Goal: Obtain resource: Download file/media

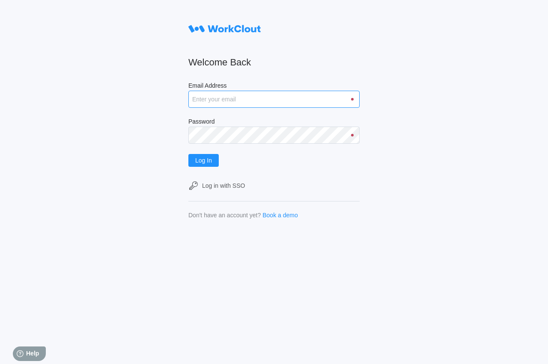
click at [208, 96] on input "Email Address" at bounding box center [273, 99] width 171 height 17
type input "srutley@mailinator.com"
click at [212, 161] on span "Log In" at bounding box center [203, 161] width 17 height 6
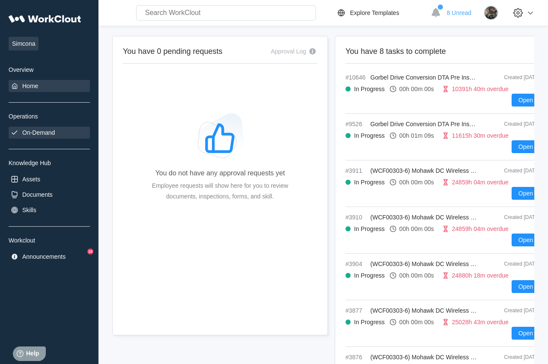
click at [33, 133] on div "On-Demand" at bounding box center [38, 132] width 33 height 7
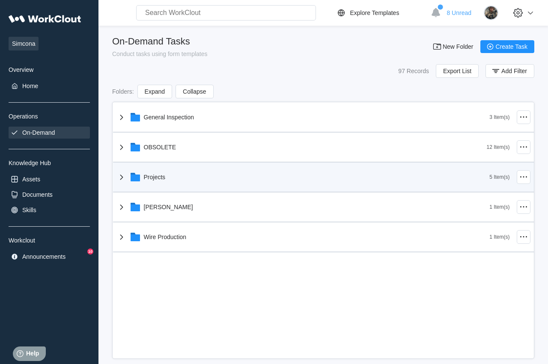
click at [161, 182] on div "Projects" at bounding box center [302, 177] width 373 height 22
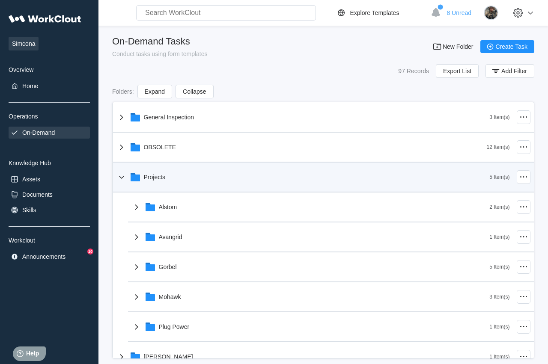
scroll to position [44, 0]
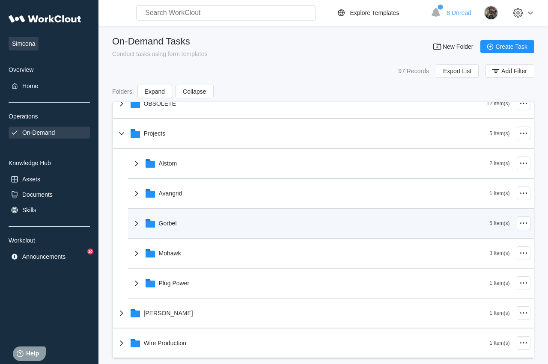
click at [172, 220] on div "Gorbel" at bounding box center [310, 223] width 358 height 22
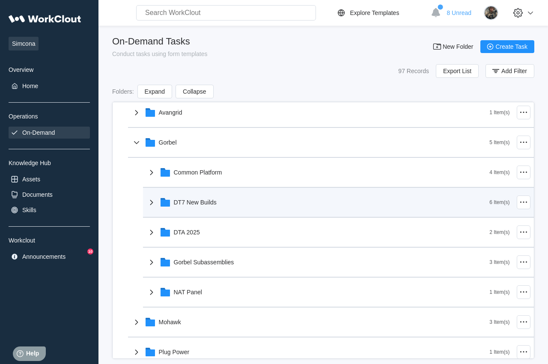
scroll to position [141, 0]
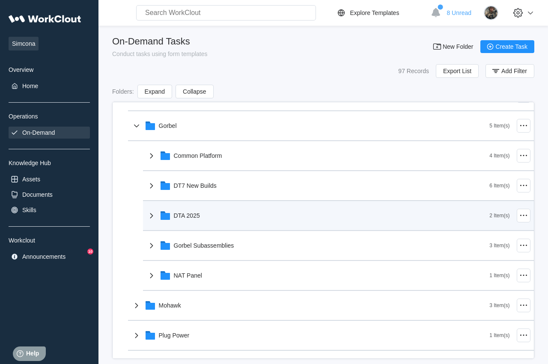
click at [196, 214] on div "DTA 2025" at bounding box center [187, 215] width 26 height 7
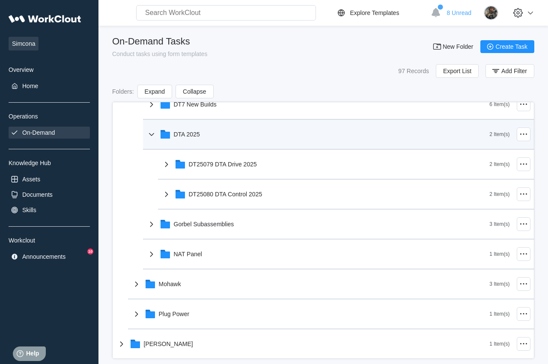
scroll to position [239, 0]
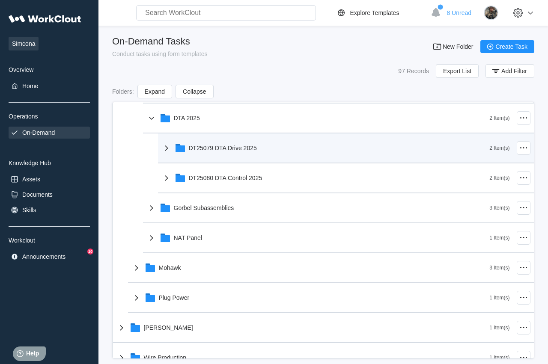
click at [226, 147] on div "DT25079 DTA Drive 2025" at bounding box center [223, 148] width 68 height 7
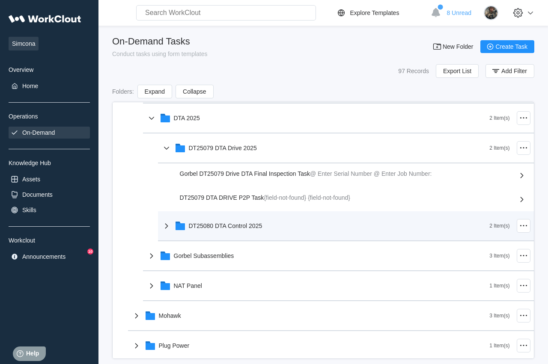
click at [230, 229] on div "DT25080 DTA Control 2025" at bounding box center [226, 226] width 74 height 7
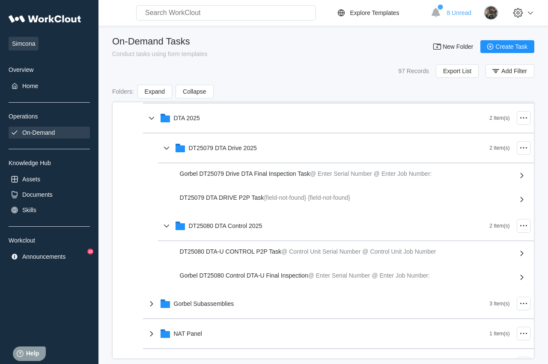
click at [238, 176] on span "Gorbel DT25079 Drive DTA Final Inspection Task" at bounding box center [245, 173] width 131 height 7
click at [192, 201] on span "DT25079 DTA DRIVE P2P Task" at bounding box center [222, 197] width 84 height 7
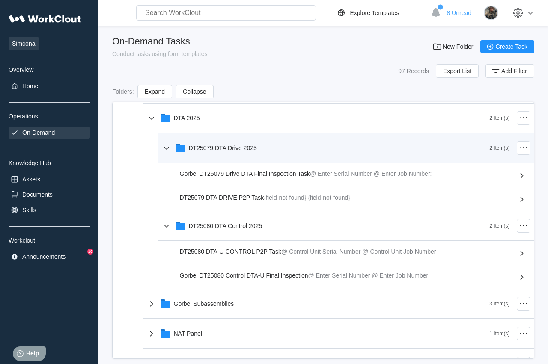
click at [180, 152] on icon at bounding box center [180, 149] width 9 height 7
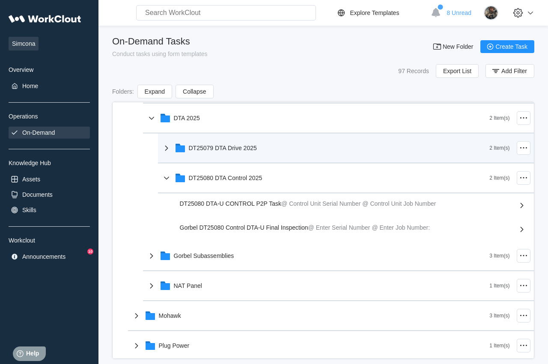
click at [180, 151] on icon at bounding box center [180, 149] width 9 height 7
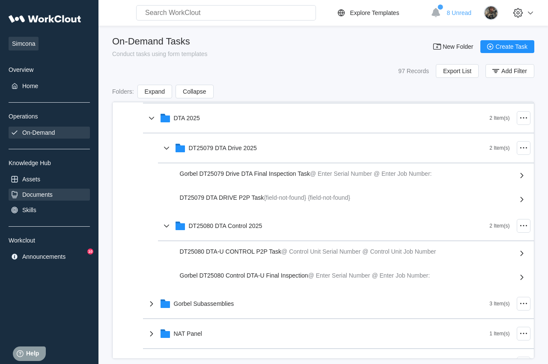
click at [39, 193] on div "Documents" at bounding box center [37, 194] width 30 height 7
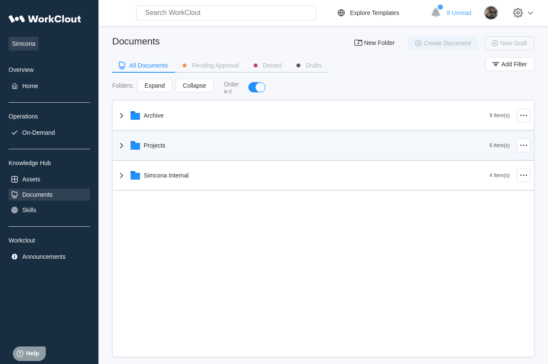
click at [138, 149] on icon at bounding box center [135, 146] width 9 height 7
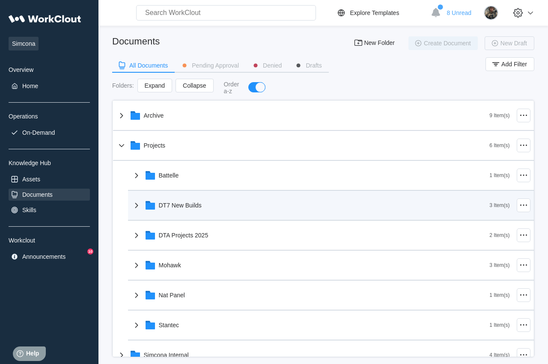
scroll to position [14, 0]
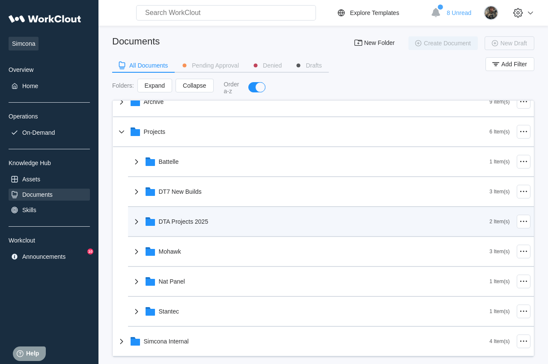
click at [187, 225] on div "DTA Projects 2025" at bounding box center [184, 221] width 50 height 7
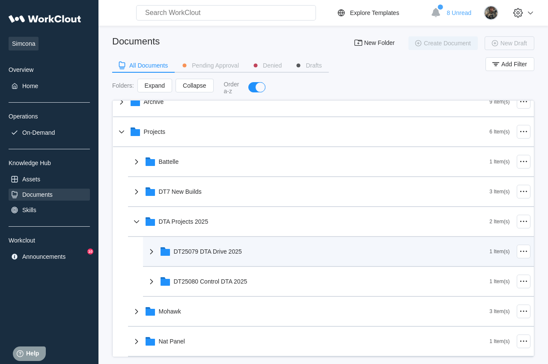
click at [216, 254] on div "DT25079 DTA Drive 2025" at bounding box center [208, 251] width 68 height 7
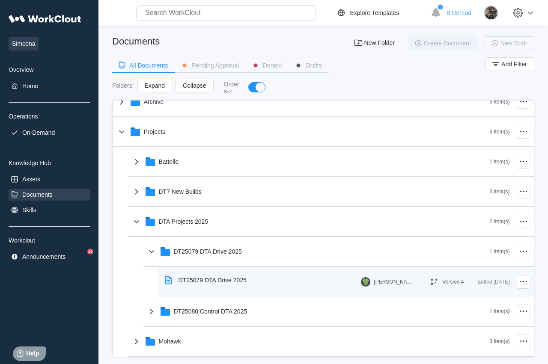
click at [200, 283] on div "DT25079 DTA Drive 2025" at bounding box center [213, 280] width 68 height 7
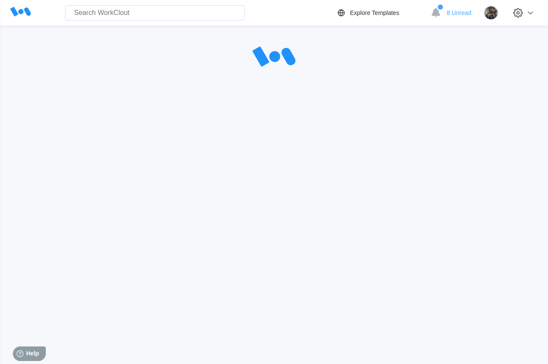
click at [200, 283] on div "Search for anything... Assets • Employees • Skills • Documents • Issues • Tasks…" at bounding box center [274, 157] width 548 height 315
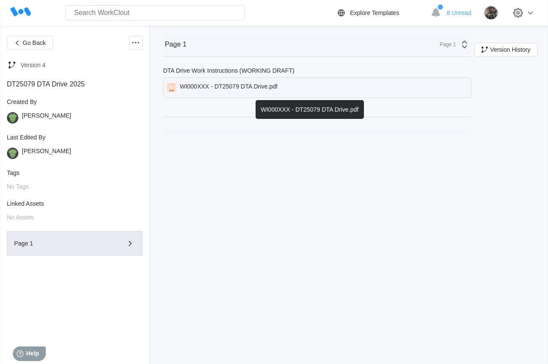
click at [203, 84] on div "WI000XXX - DT25079 DTA Drive.pdf" at bounding box center [229, 87] width 98 height 9
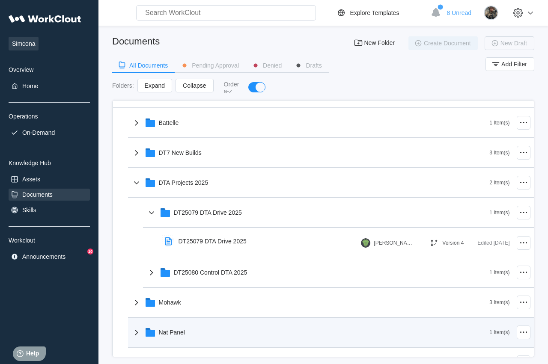
scroll to position [104, 0]
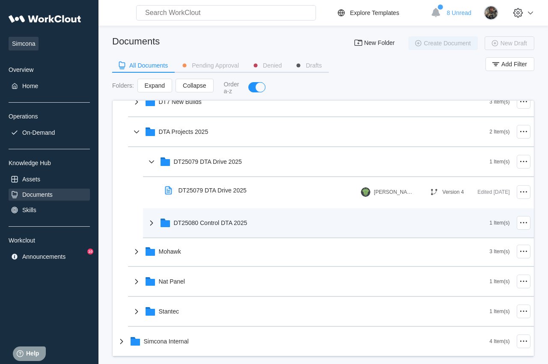
click at [212, 223] on div "Archive 9 Item(s) Projects 6 Item(s) Battelle 1 Item(s) DT7 New Builds 3 Item(s…" at bounding box center [323, 177] width 421 height 360
click at [207, 222] on div "DT25080 Control DTA 2025" at bounding box center [211, 221] width 74 height 7
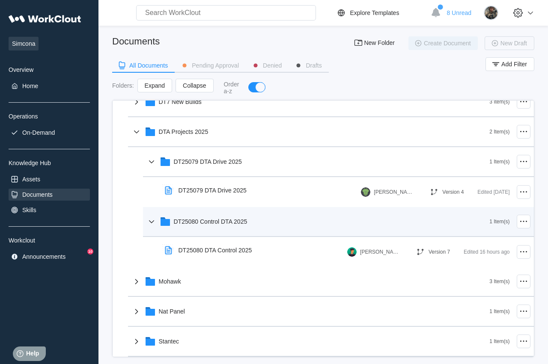
click at [207, 222] on div "DT25080 Control DTA 2025" at bounding box center [211, 221] width 74 height 7
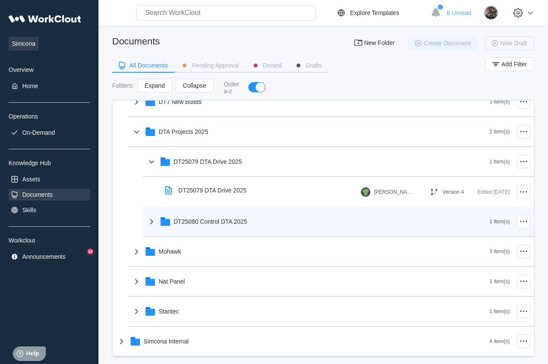
click at [207, 222] on div "DT25080 Control DTA 2025" at bounding box center [211, 221] width 74 height 7
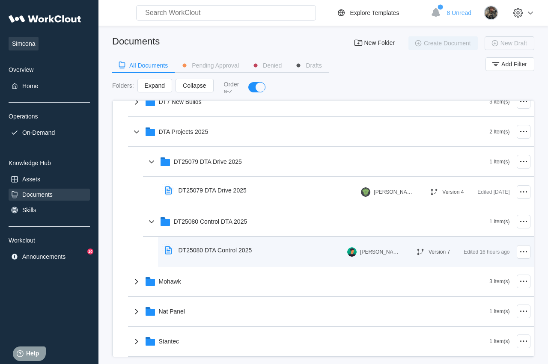
click at [209, 253] on div "DT25080 DTA Control 2025" at bounding box center [216, 250] width 74 height 7
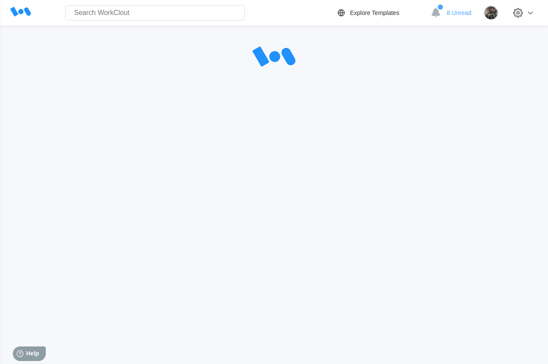
click at [209, 253] on div "Search for anything... Assets • Employees • Skills • Documents • Issues • Tasks…" at bounding box center [274, 157] width 548 height 315
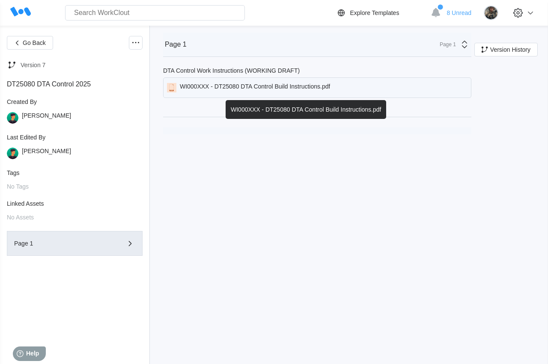
click at [240, 84] on div "WI000XXX - DT25080 DTA Control Build Instructions.pdf" at bounding box center [317, 88] width 308 height 21
